Goal: Find specific page/section: Find specific page/section

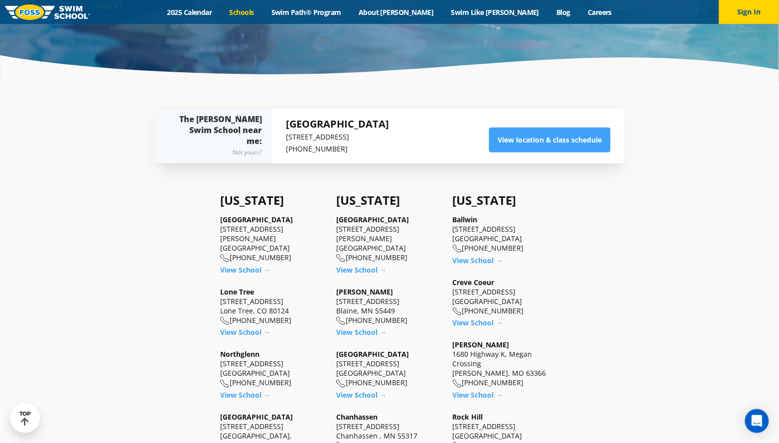
scroll to position [232, 0]
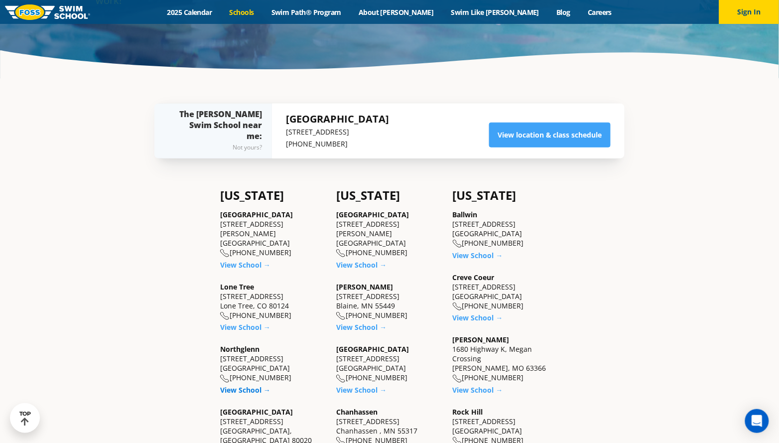
click at [239, 385] on link "View School →" at bounding box center [245, 389] width 50 height 9
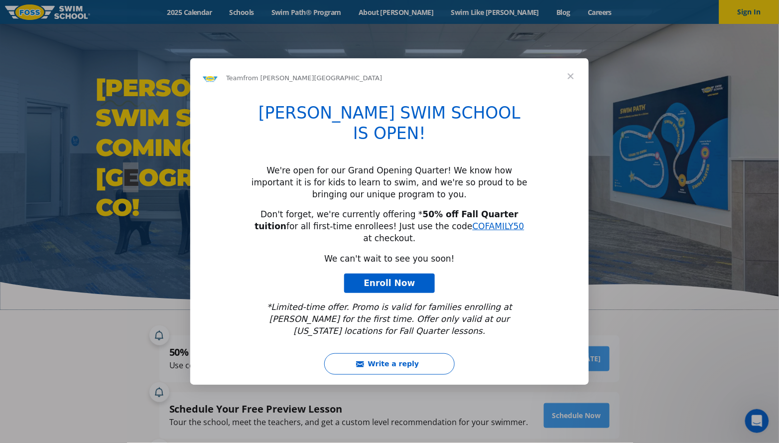
click at [570, 92] on span "Close" at bounding box center [571, 76] width 36 height 36
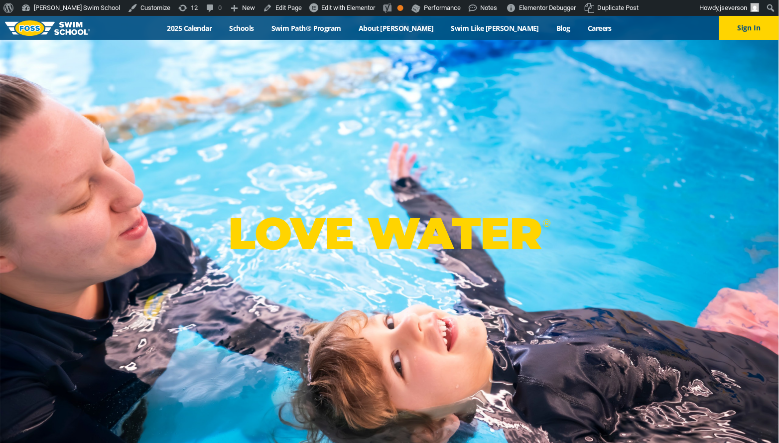
click at [277, 32] on div "Menu 2025 Calendar Schools Swim Path® Program About FOSS Swim Like Regan Blog C…" at bounding box center [389, 28] width 779 height 24
click at [262, 24] on link "Schools" at bounding box center [242, 27] width 42 height 9
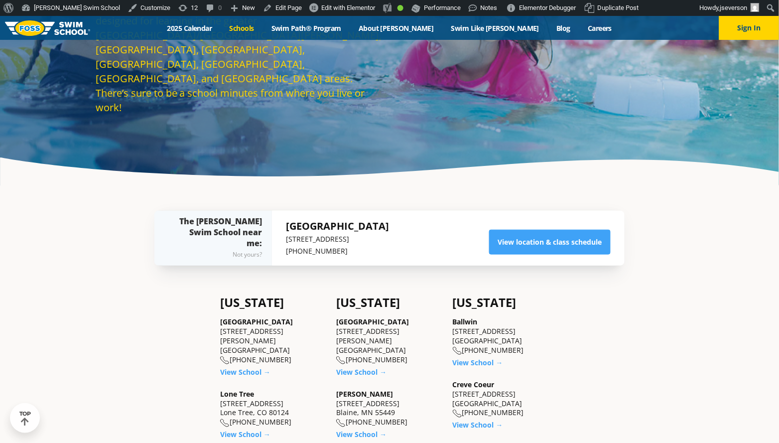
scroll to position [148, 0]
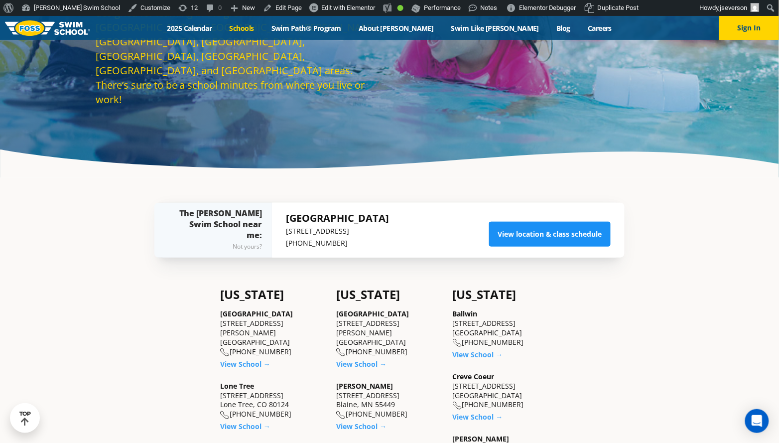
click at [540, 231] on link "View location & class schedule" at bounding box center [549, 234] width 121 height 25
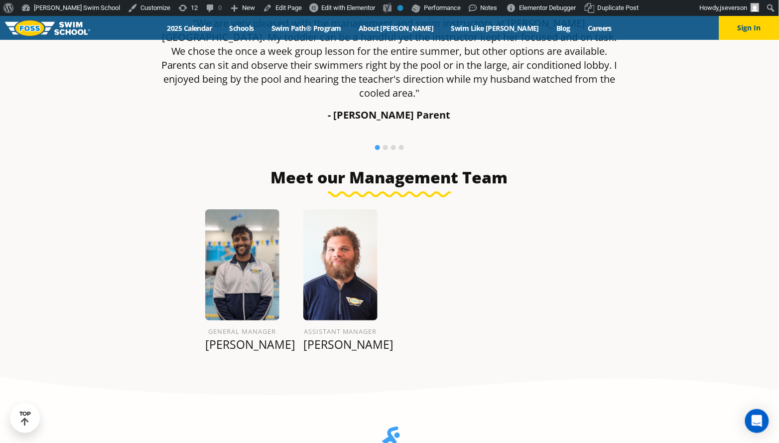
scroll to position [930, 0]
